Goal: Task Accomplishment & Management: Complete application form

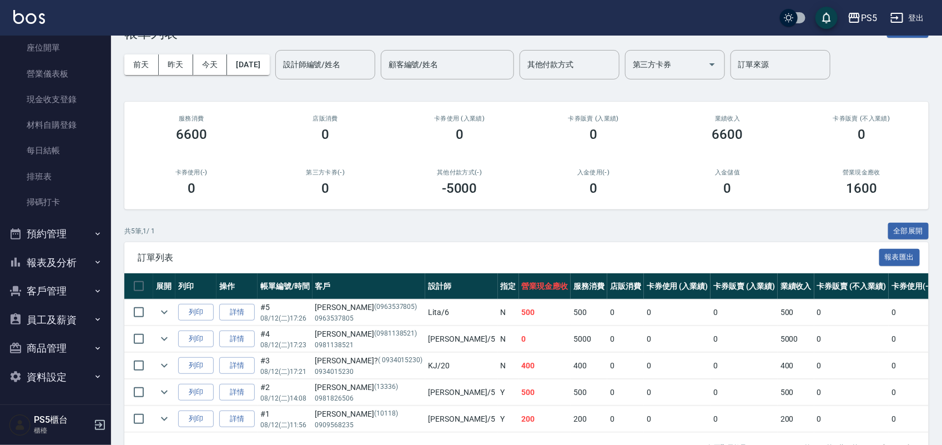
scroll to position [69, 0]
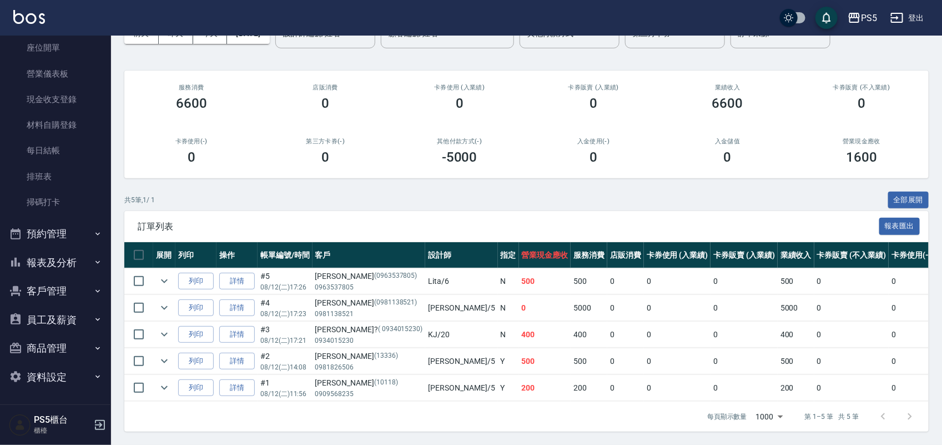
click at [39, 260] on button "報表及分析" at bounding box center [55, 262] width 102 height 29
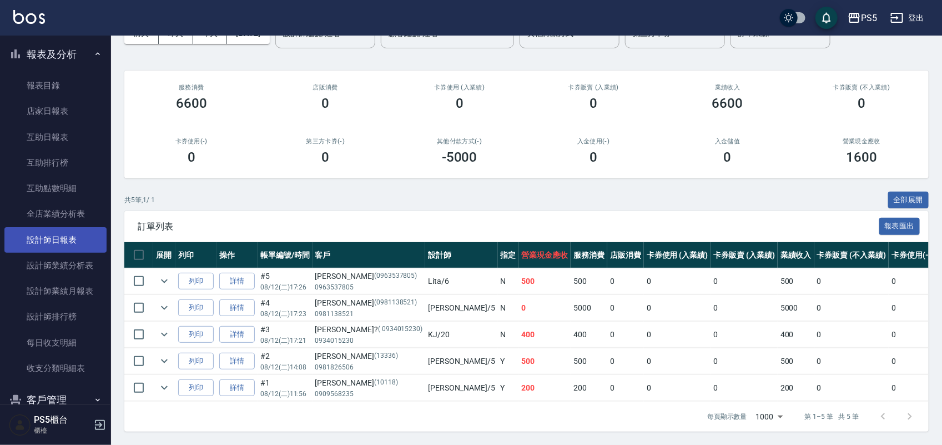
click at [62, 239] on link "設計師日報表" at bounding box center [55, 240] width 102 height 26
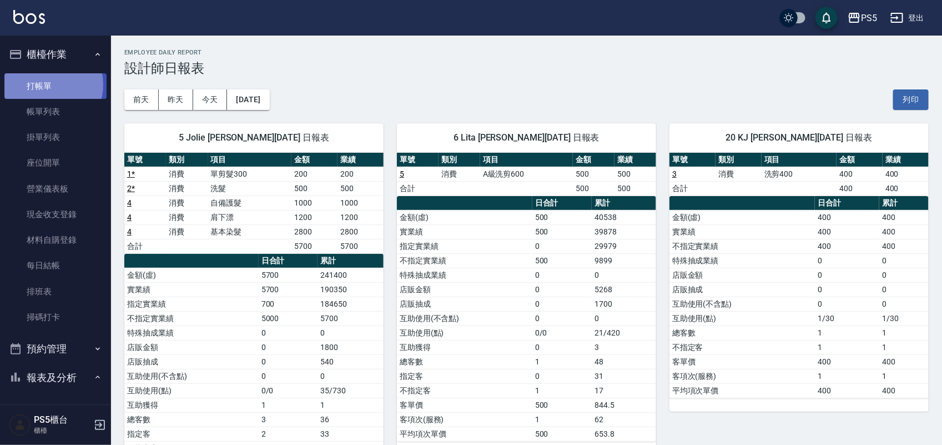
click at [47, 84] on link "打帳單" at bounding box center [55, 86] width 102 height 26
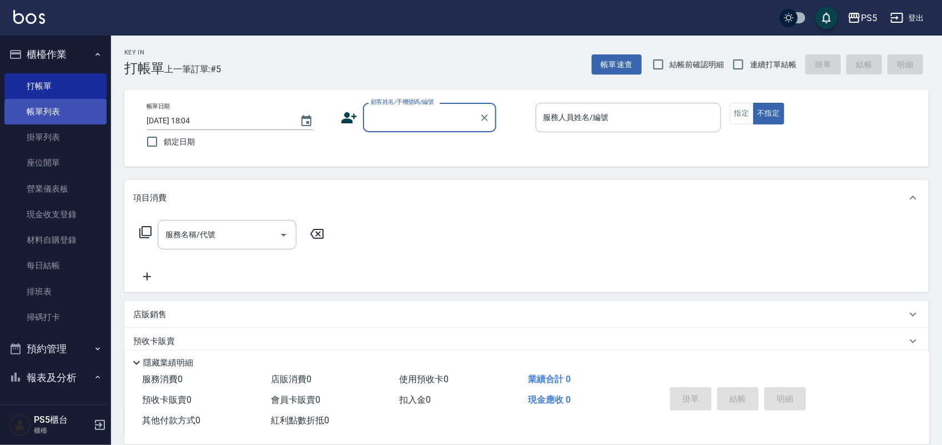
click at [68, 114] on link "帳單列表" at bounding box center [55, 112] width 102 height 26
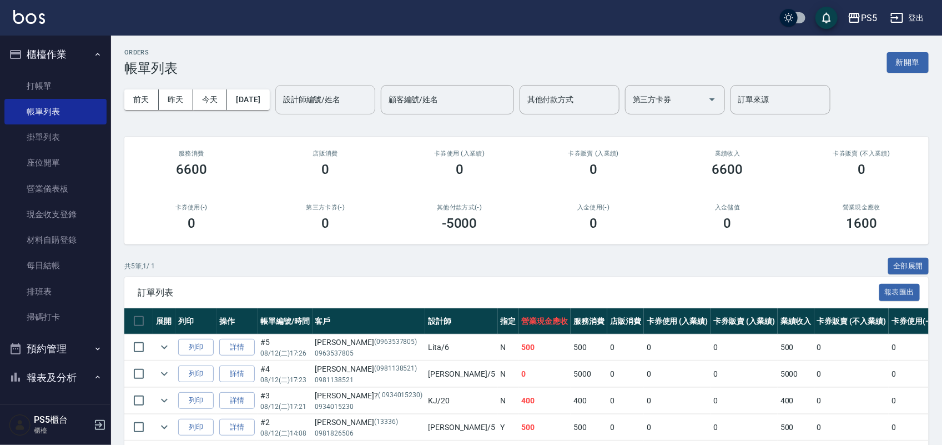
click at [322, 104] on input "設計師編號/姓名" at bounding box center [325, 99] width 90 height 19
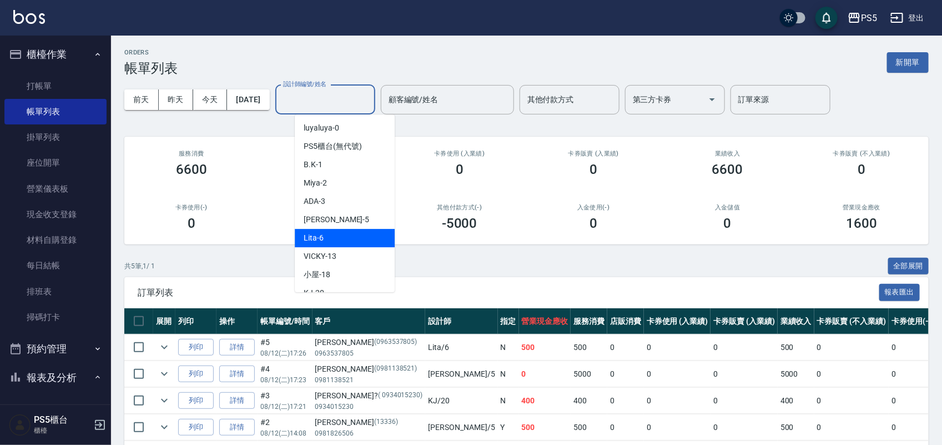
click at [316, 244] on div "Lita -6" at bounding box center [345, 238] width 100 height 18
type input "Lita-6"
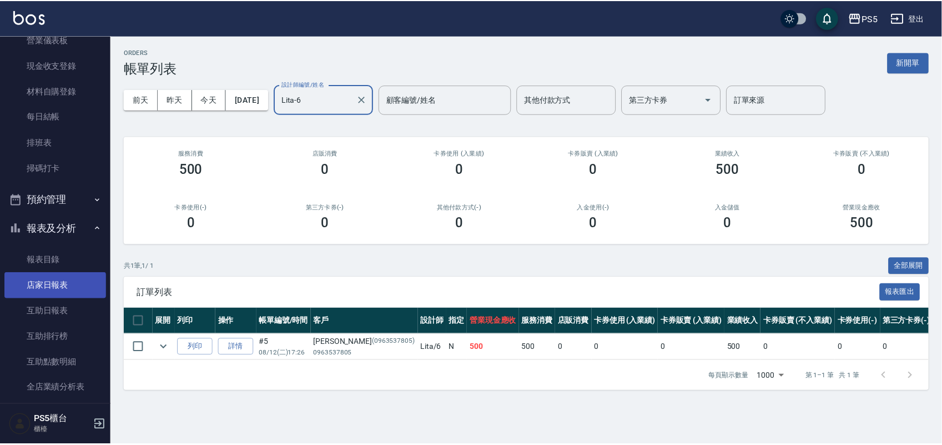
scroll to position [208, 0]
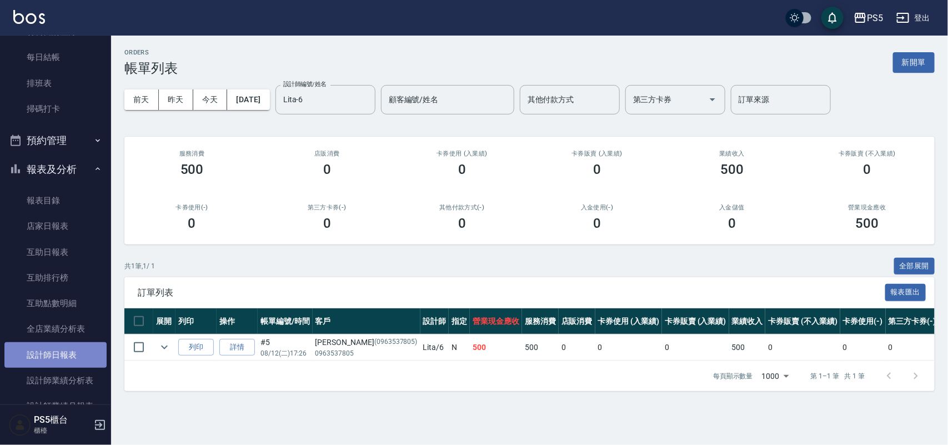
click at [67, 349] on link "設計師日報表" at bounding box center [55, 355] width 102 height 26
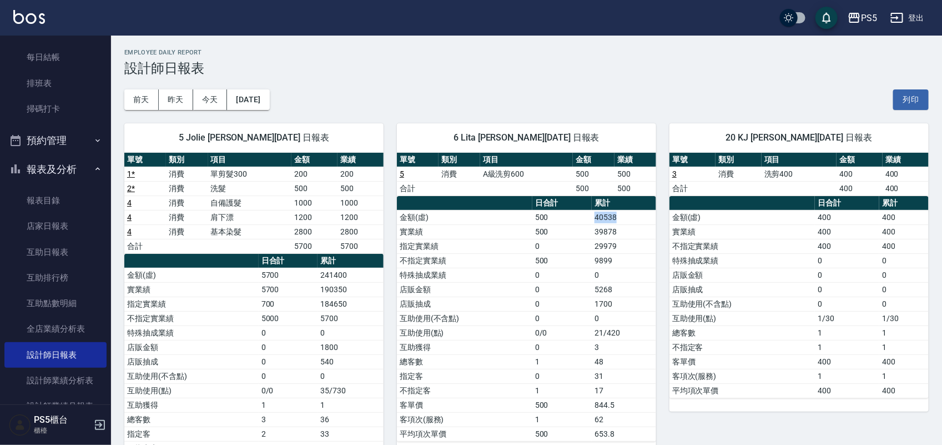
drag, startPoint x: 595, startPoint y: 217, endPoint x: 645, endPoint y: 218, distance: 49.4
click at [645, 218] on td "40538" at bounding box center [624, 217] width 64 height 14
drag, startPoint x: 639, startPoint y: 224, endPoint x: 632, endPoint y: 230, distance: 9.8
click at [637, 226] on tbody "金額(虛) 500 40538 實業績 500 39878 指定實業績 0 29979 不指定實業績 500 9899 特殊抽成業績 0 0 店販金額 0 5…" at bounding box center [526, 325] width 259 height 231
drag, startPoint x: 590, startPoint y: 237, endPoint x: 634, endPoint y: 230, distance: 44.9
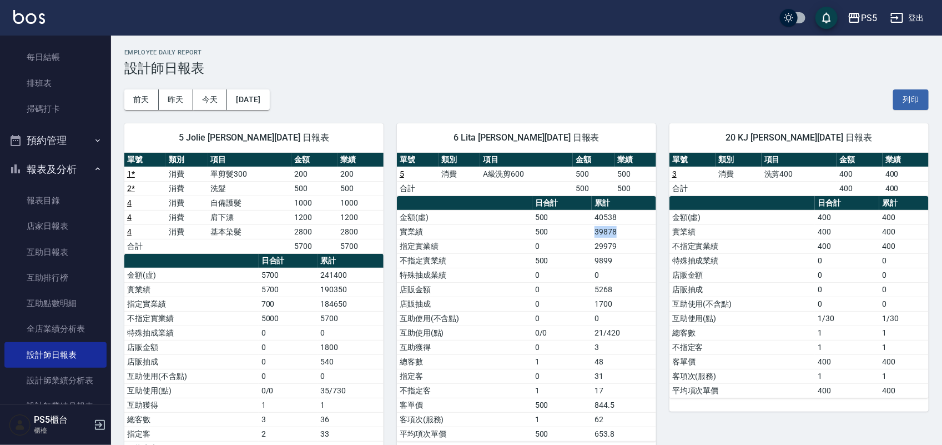
click at [634, 230] on tr "實業績 500 39878" at bounding box center [526, 231] width 259 height 14
click at [638, 220] on td "40538" at bounding box center [624, 217] width 64 height 14
click at [656, 71] on h3 "設計師日報表" at bounding box center [526, 69] width 804 height 16
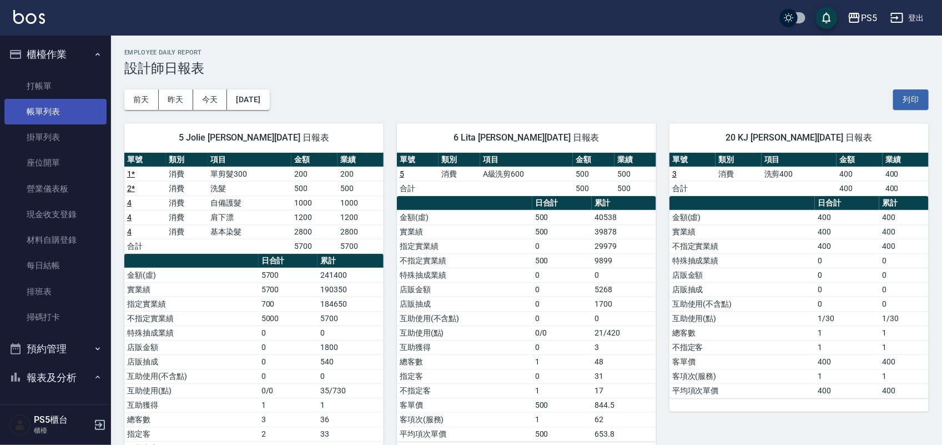
click at [32, 115] on link "帳單列表" at bounding box center [55, 112] width 102 height 26
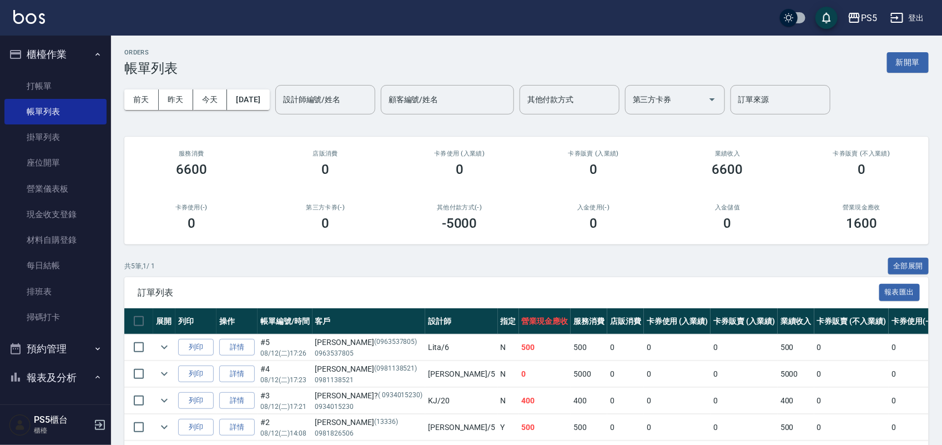
click at [72, 69] on ul "打帳單 帳單列表 掛單列表 座位開單 營業儀表板 現金收支登錄 材料自購登錄 每日結帳 排班表 掃碼打卡" at bounding box center [55, 202] width 102 height 266
click at [324, 95] on input "設計師編號/姓名" at bounding box center [325, 99] width 90 height 19
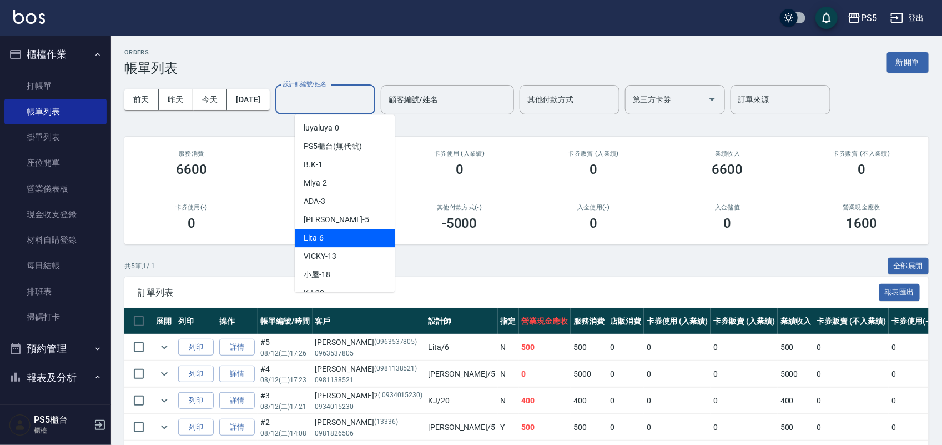
click at [320, 241] on span "Lita -6" at bounding box center [314, 238] width 20 height 12
type input "Lita-6"
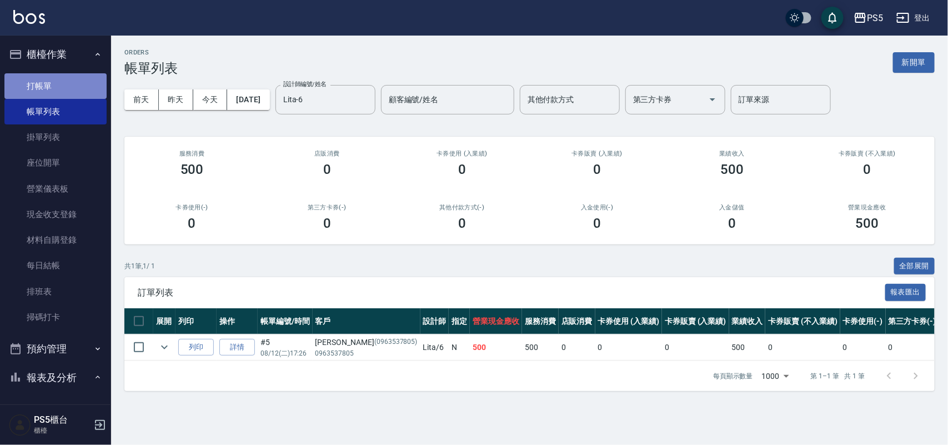
click at [70, 92] on link "打帳單" at bounding box center [55, 86] width 102 height 26
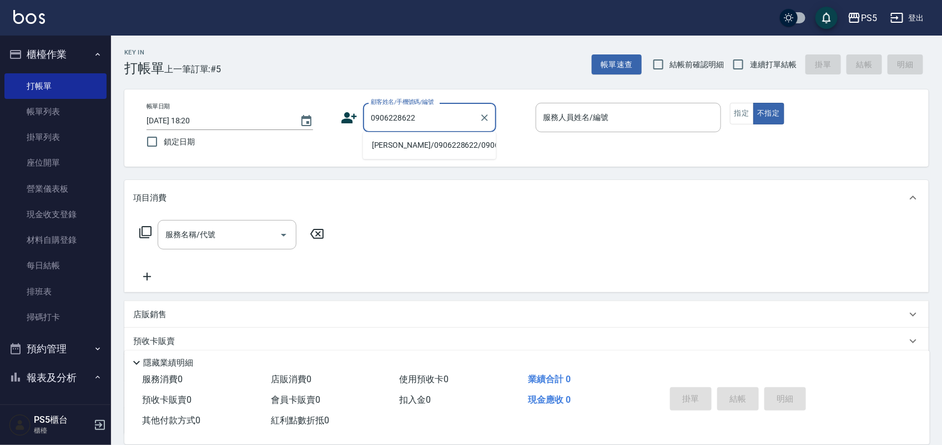
type input "[PERSON_NAME]/0906228622/0906228622"
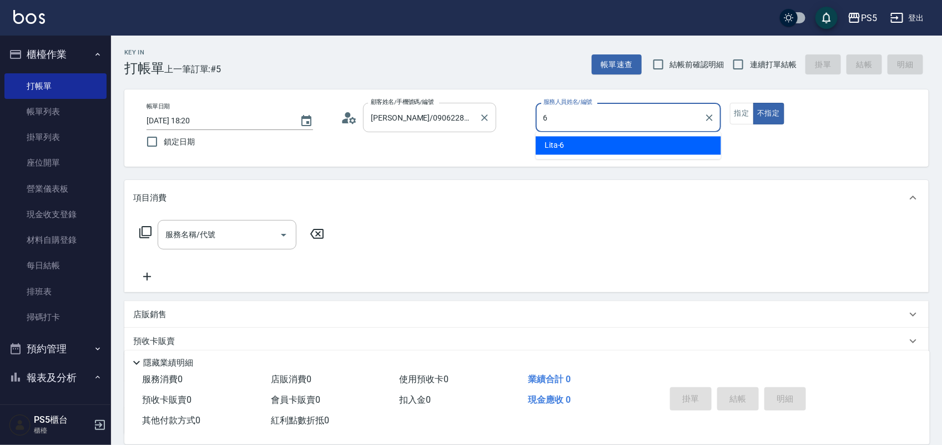
type input "Lita-6"
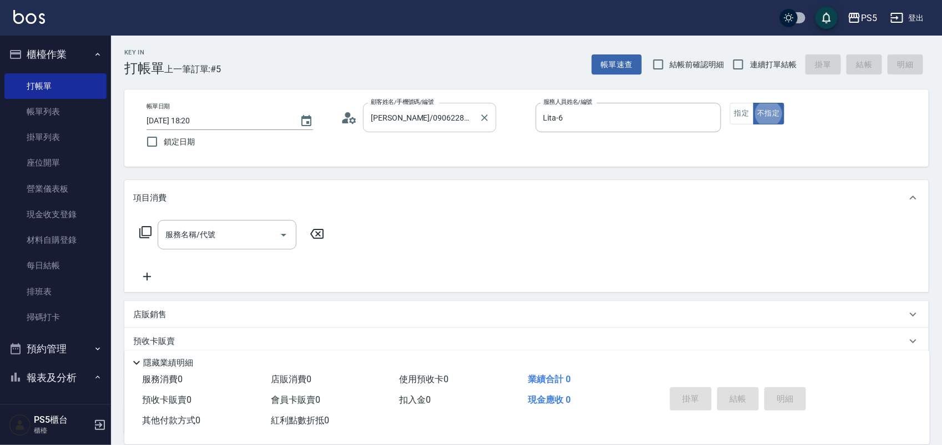
type button "false"
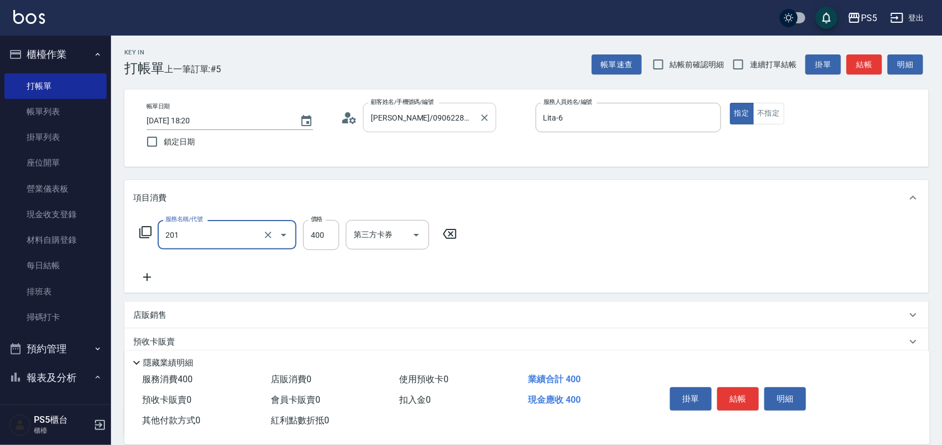
type input "洗剪400(201)"
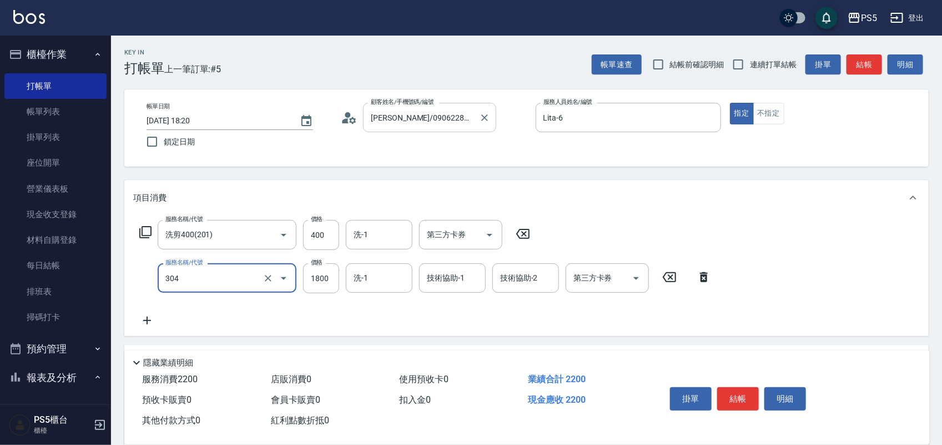
type input "基本冷燙(304)"
type input "2000"
